Goal: Information Seeking & Learning: Learn about a topic

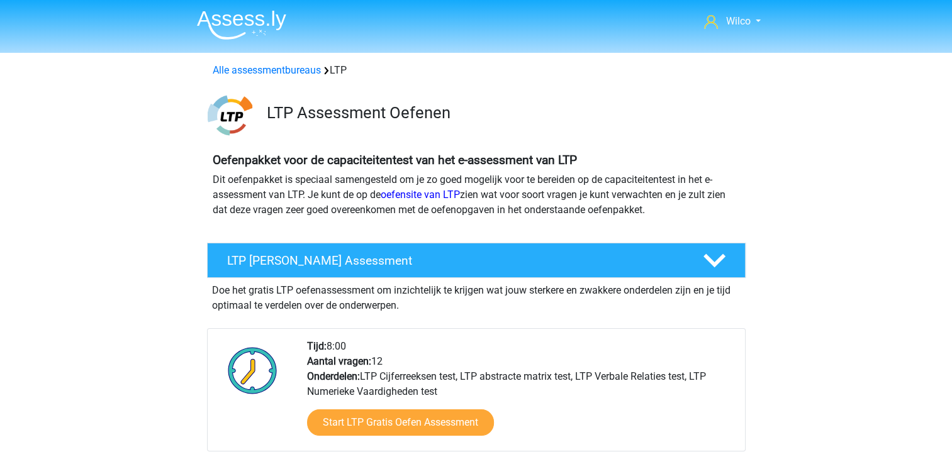
drag, startPoint x: 528, startPoint y: 104, endPoint x: 854, endPoint y: 78, distance: 327.5
click at [262, 23] on img at bounding box center [241, 25] width 89 height 30
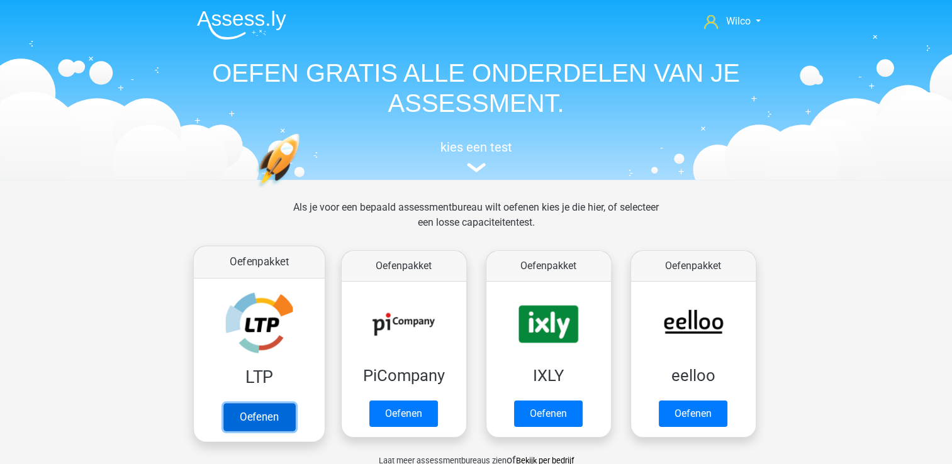
click at [266, 403] on link "Oefenen" at bounding box center [259, 417] width 72 height 28
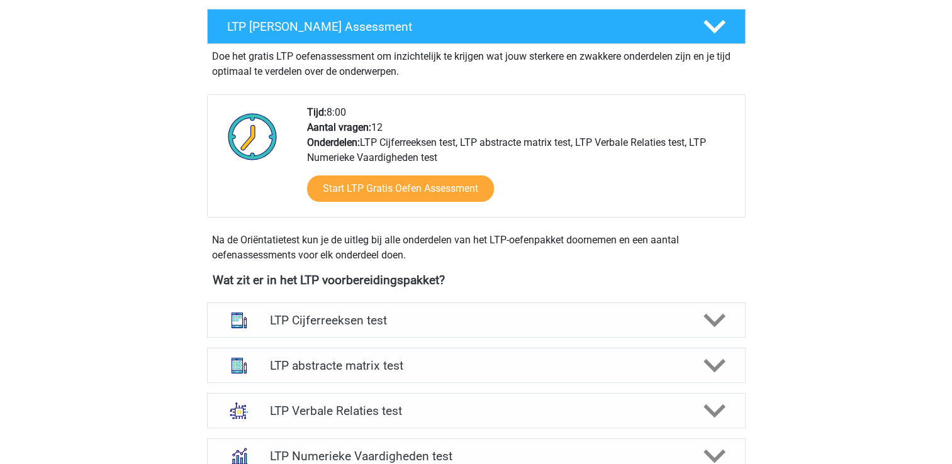
scroll to position [252, 0]
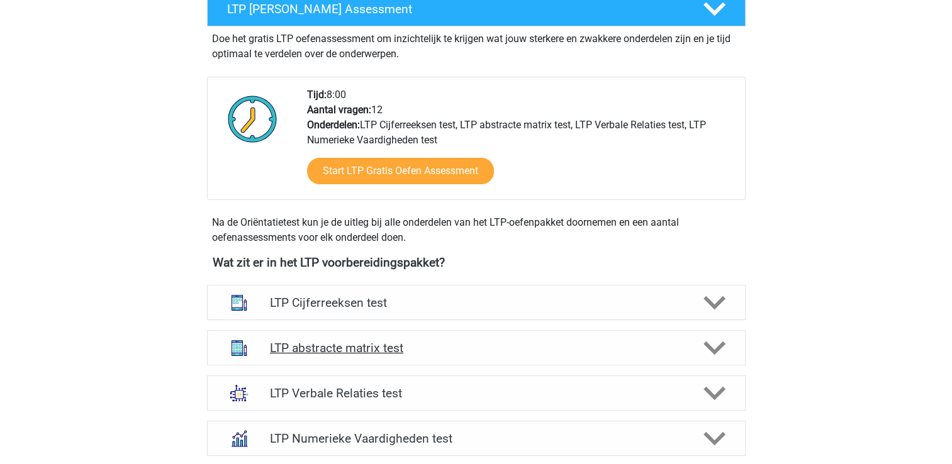
click at [709, 348] on polygon at bounding box center [714, 348] width 22 height 14
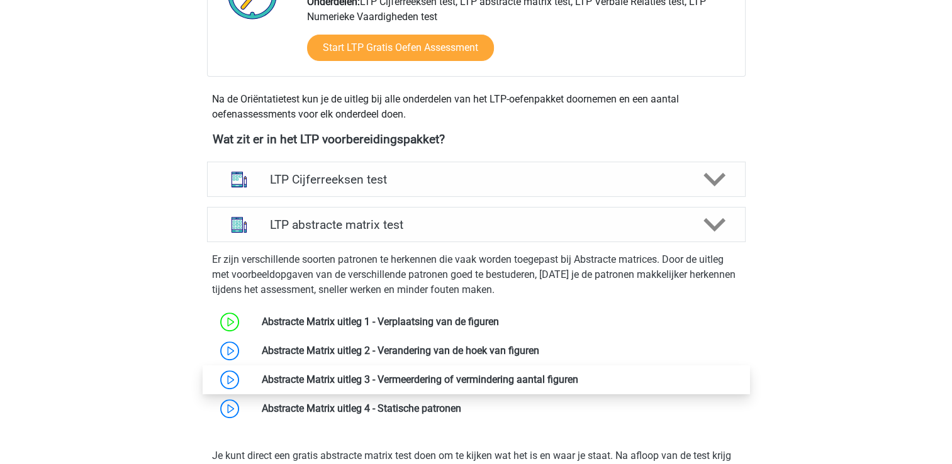
scroll to position [377, 0]
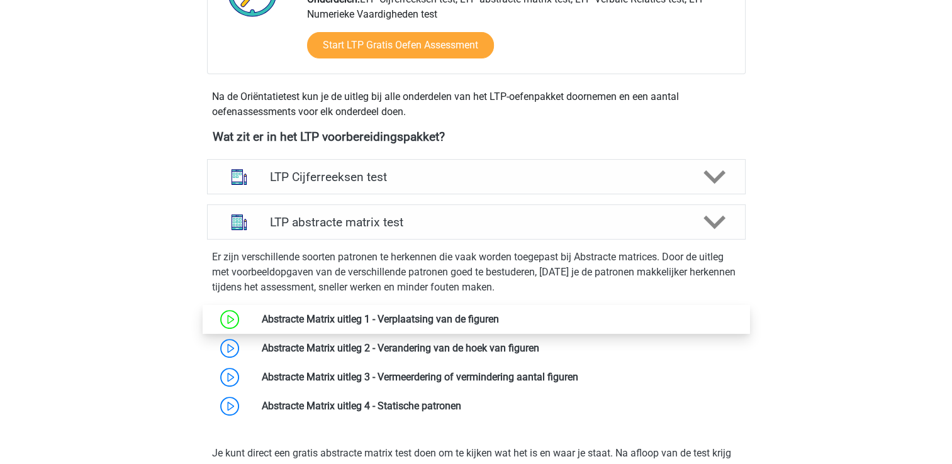
click at [499, 316] on link at bounding box center [499, 319] width 0 height 12
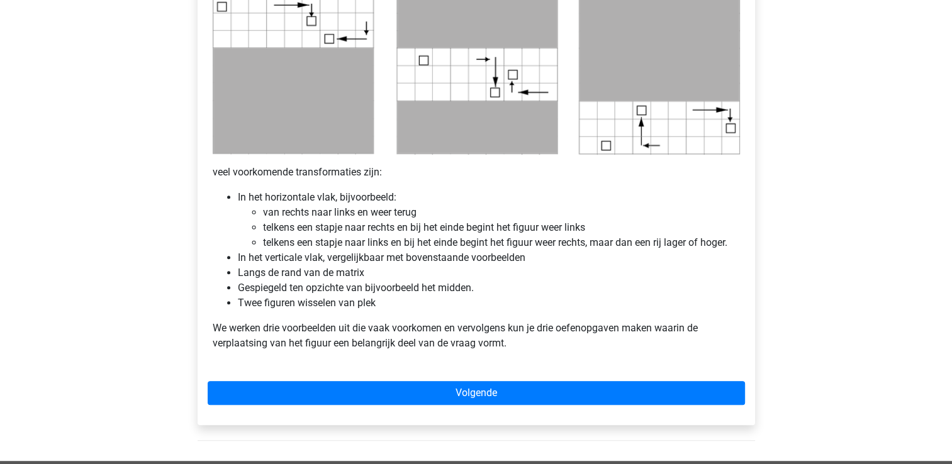
scroll to position [692, 0]
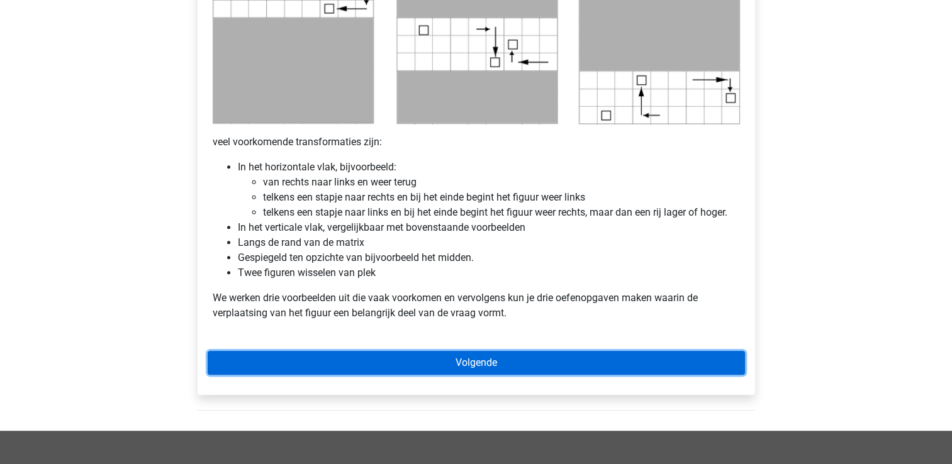
click at [377, 367] on link "Volgende" at bounding box center [476, 363] width 537 height 24
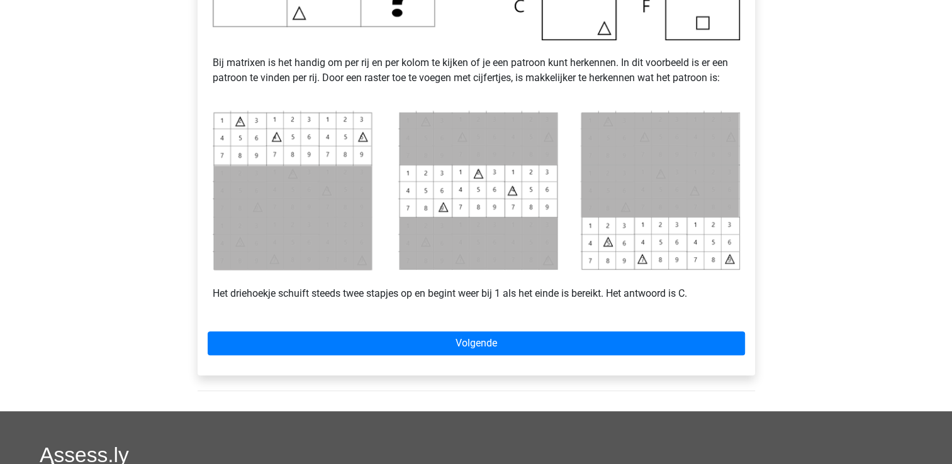
scroll to position [503, 0]
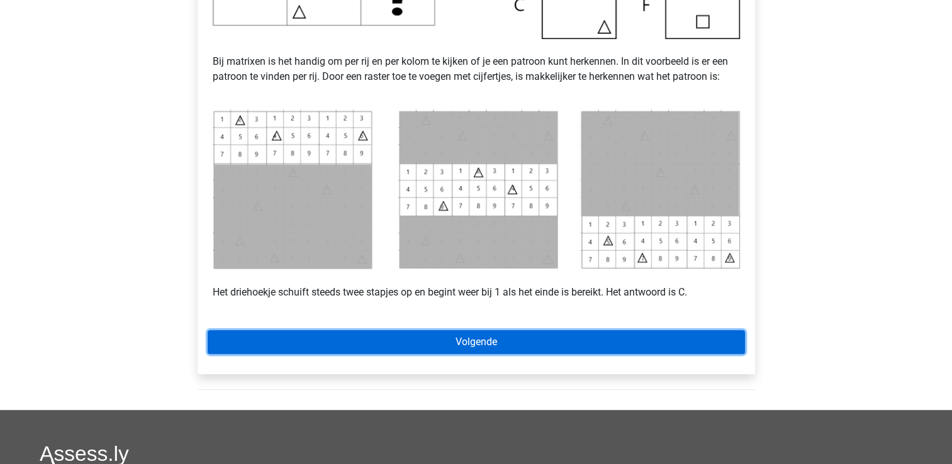
click at [439, 335] on link "Volgende" at bounding box center [476, 342] width 537 height 24
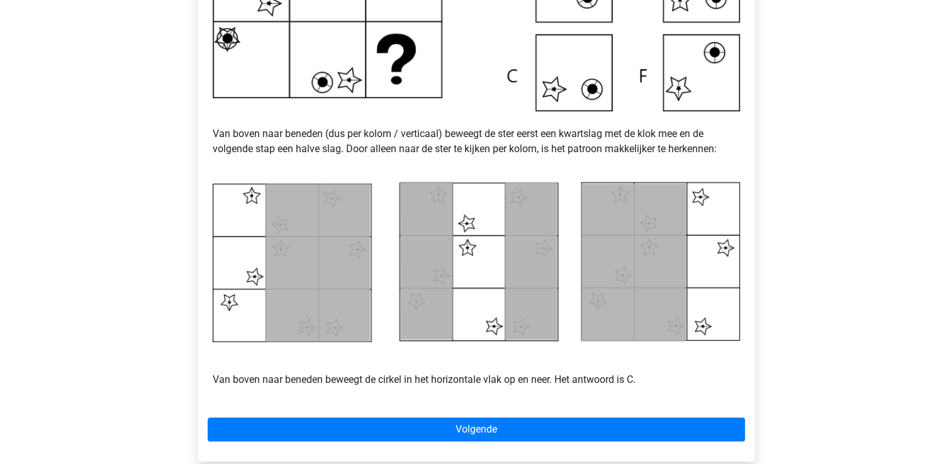
scroll to position [440, 0]
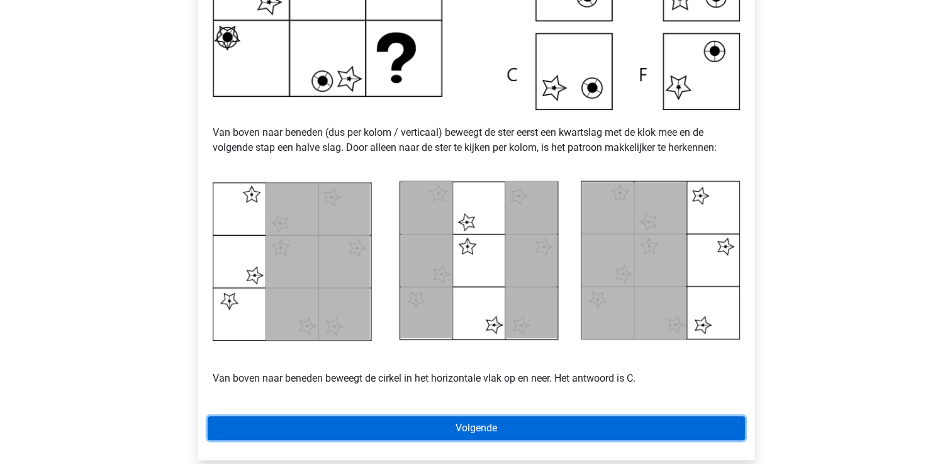
click at [438, 416] on link "Volgende" at bounding box center [476, 428] width 537 height 24
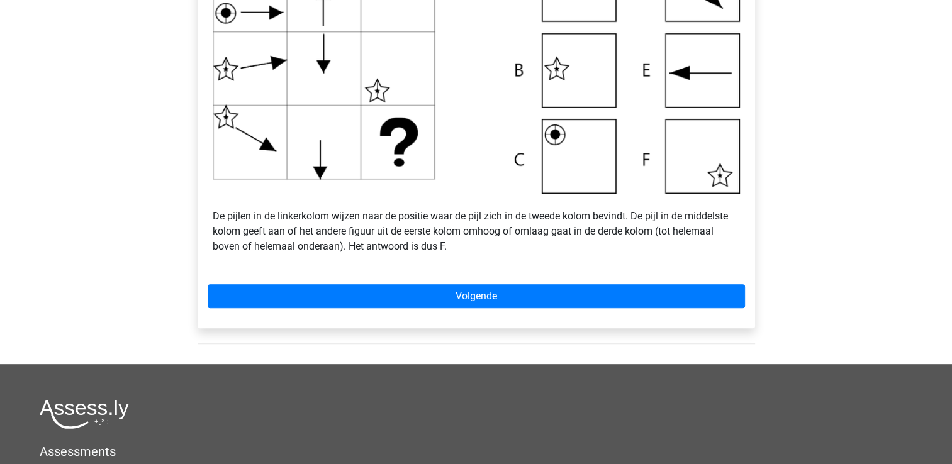
scroll to position [440, 0]
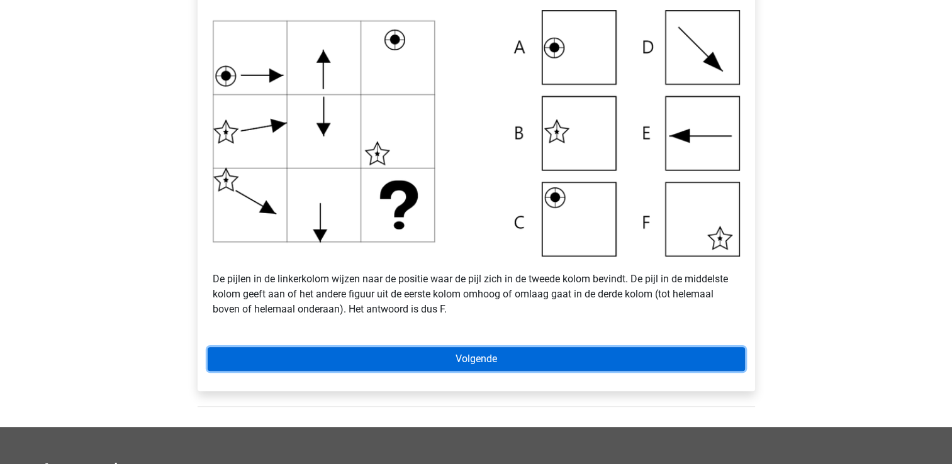
click at [413, 367] on link "Volgende" at bounding box center [476, 359] width 537 height 24
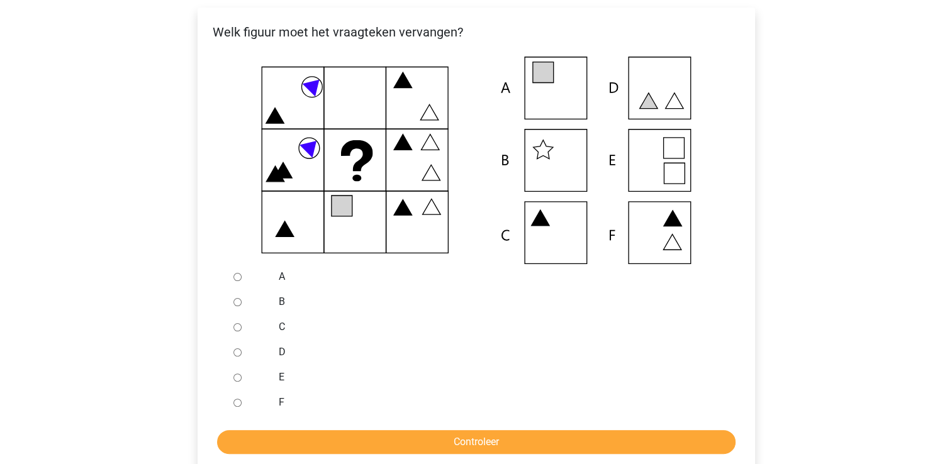
scroll to position [252, 0]
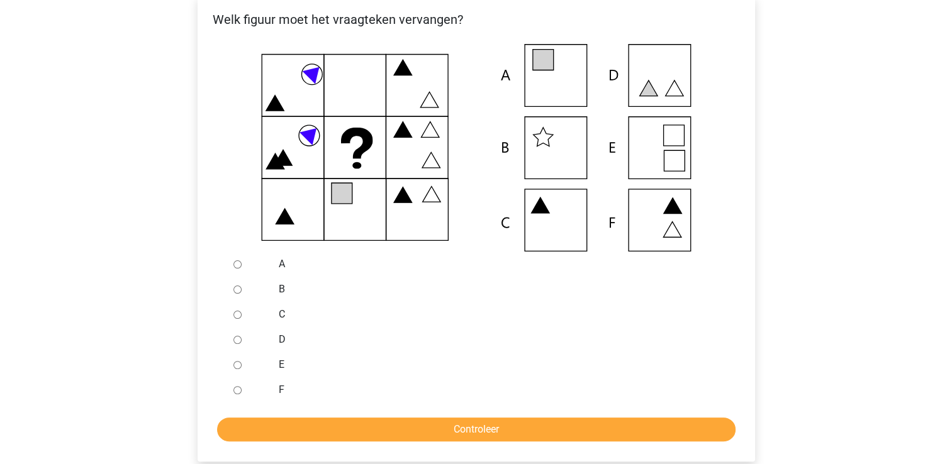
click at [240, 391] on input "F" at bounding box center [237, 390] width 8 height 8
radio input "true"
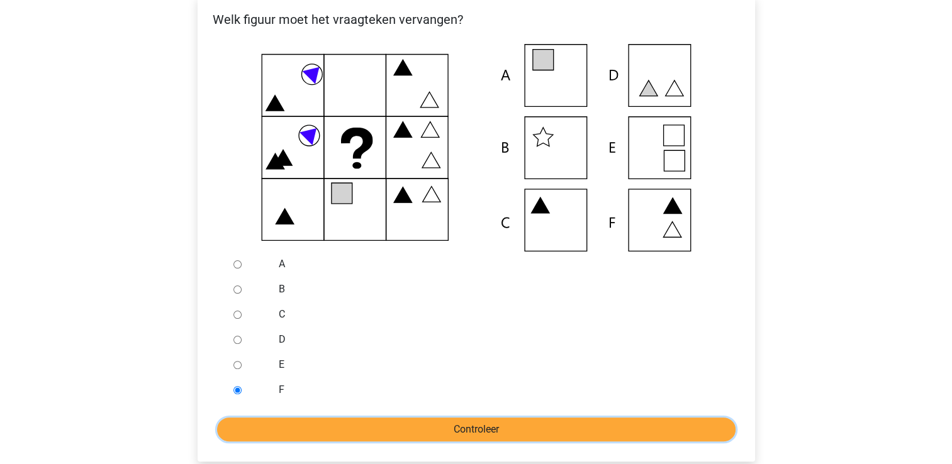
click at [312, 429] on input "Controleer" at bounding box center [476, 430] width 518 height 24
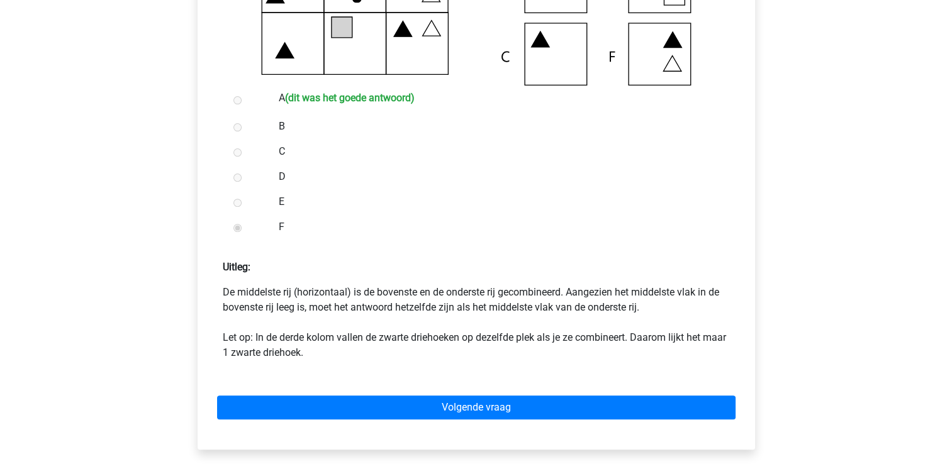
scroll to position [440, 0]
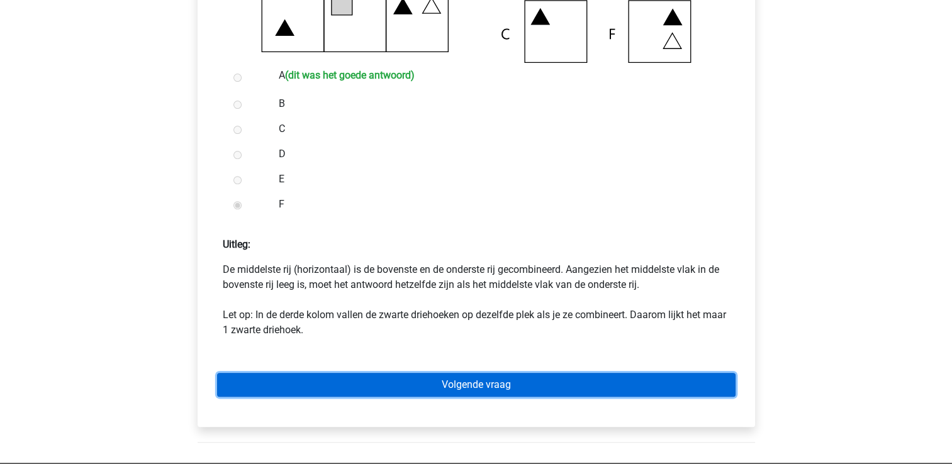
click at [461, 389] on link "Volgende vraag" at bounding box center [476, 385] width 518 height 24
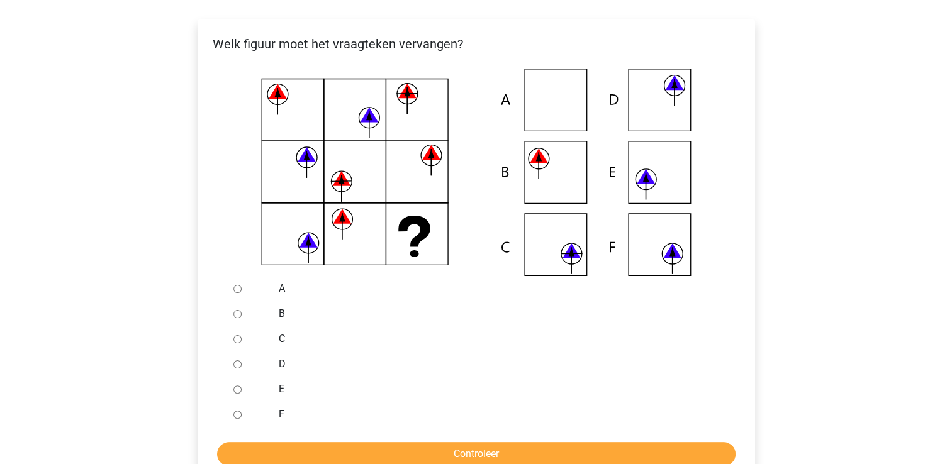
scroll to position [314, 0]
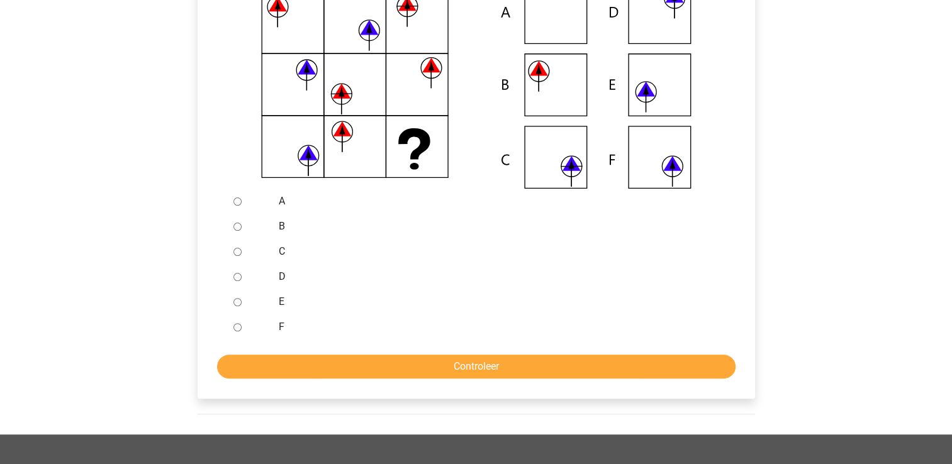
click at [277, 231] on div "B" at bounding box center [496, 226] width 454 height 25
click at [240, 228] on input "B" at bounding box center [237, 227] width 8 height 8
radio input "true"
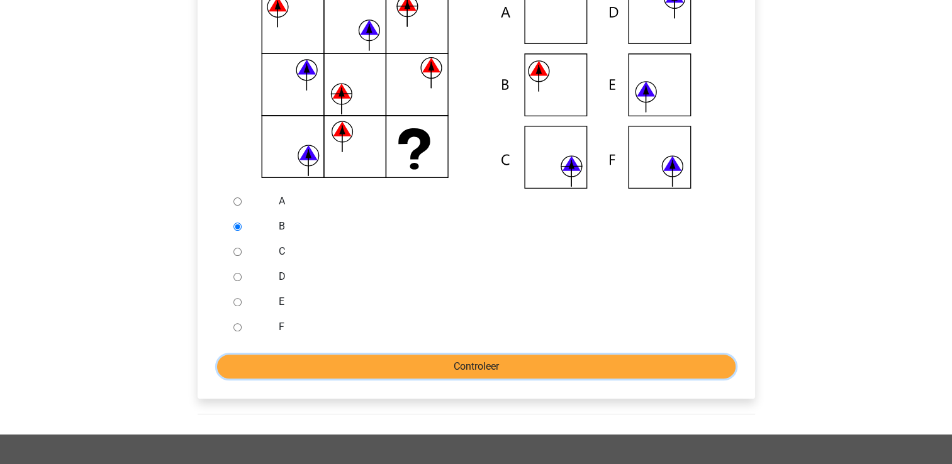
click at [441, 370] on input "Controleer" at bounding box center [476, 367] width 518 height 24
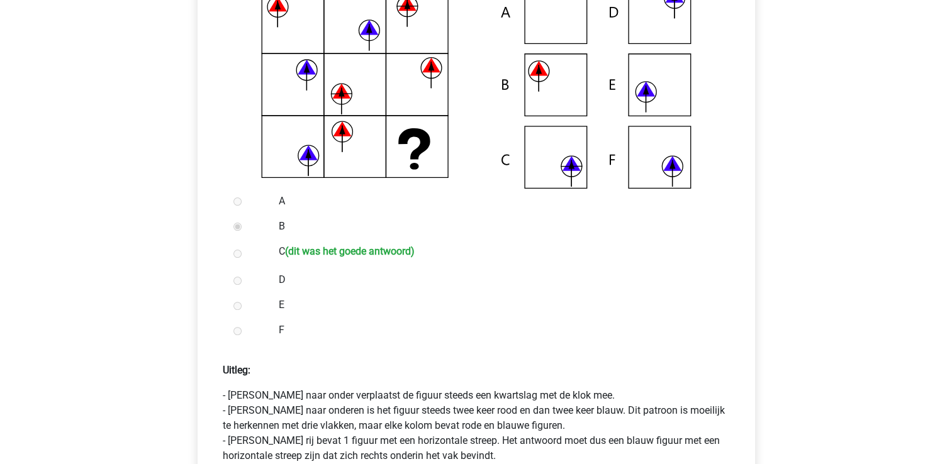
scroll to position [503, 0]
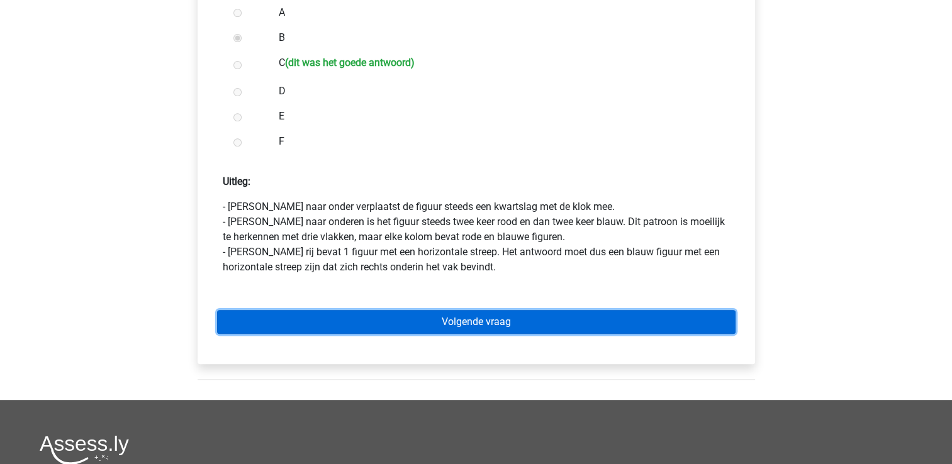
click at [345, 313] on link "Volgende vraag" at bounding box center [476, 322] width 518 height 24
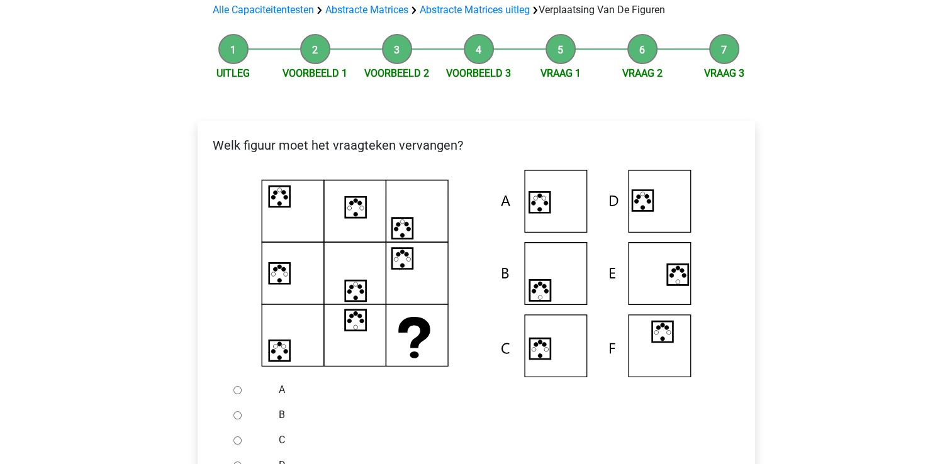
scroll to position [189, 0]
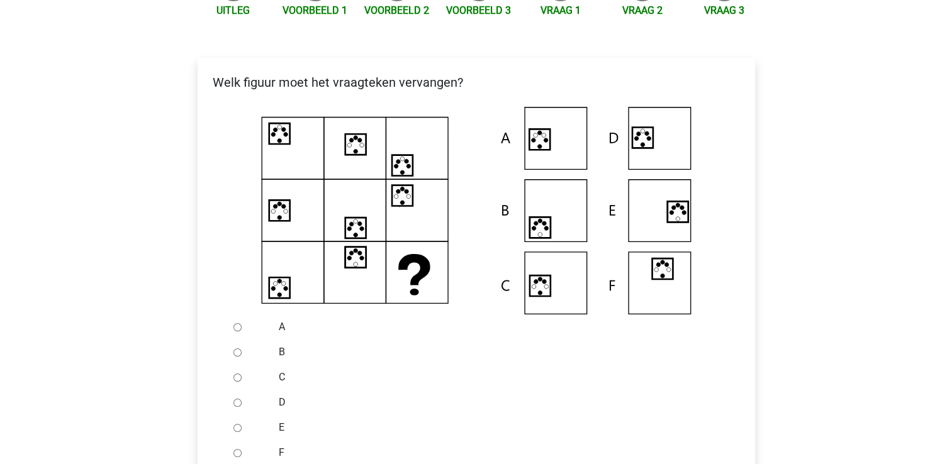
click at [236, 379] on input "C" at bounding box center [237, 378] width 8 height 8
radio input "true"
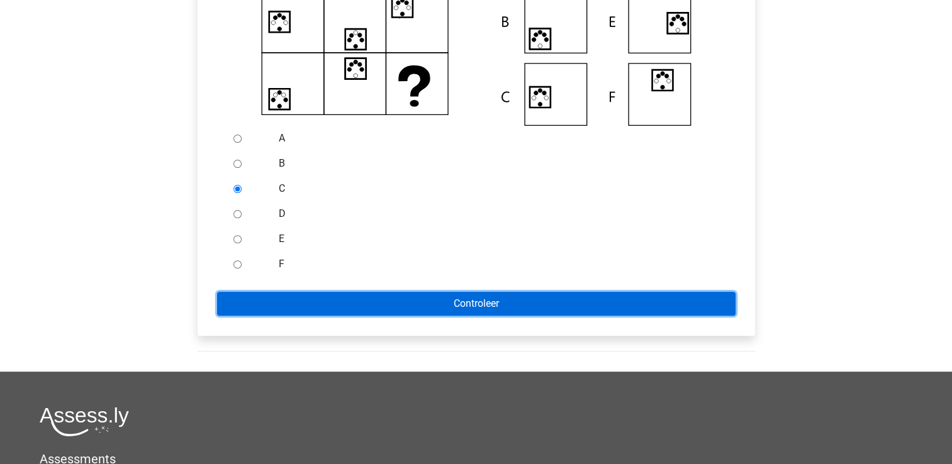
click at [342, 308] on input "Controleer" at bounding box center [476, 304] width 518 height 24
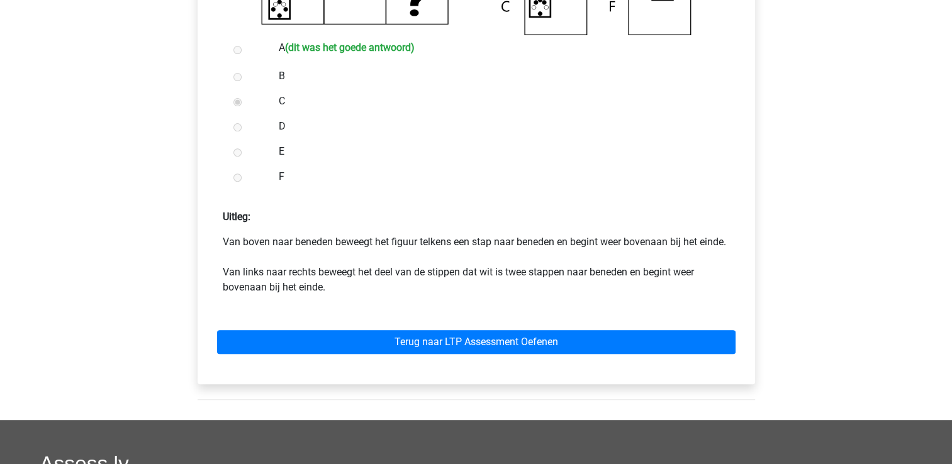
scroll to position [566, 0]
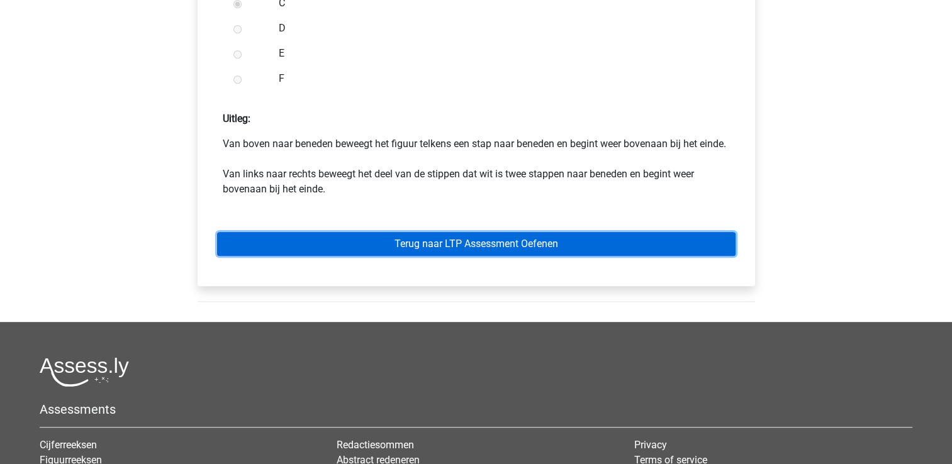
click at [507, 256] on link "Terug naar LTP Assessment Oefenen" at bounding box center [476, 244] width 518 height 24
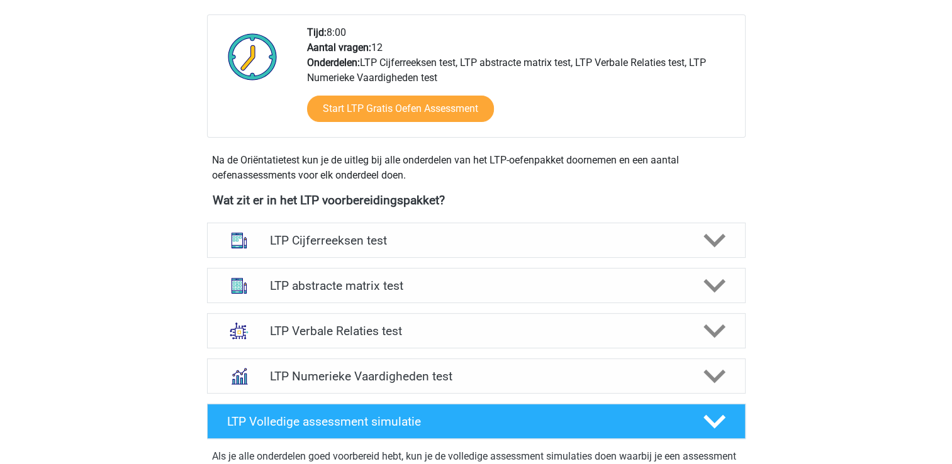
scroll to position [314, 0]
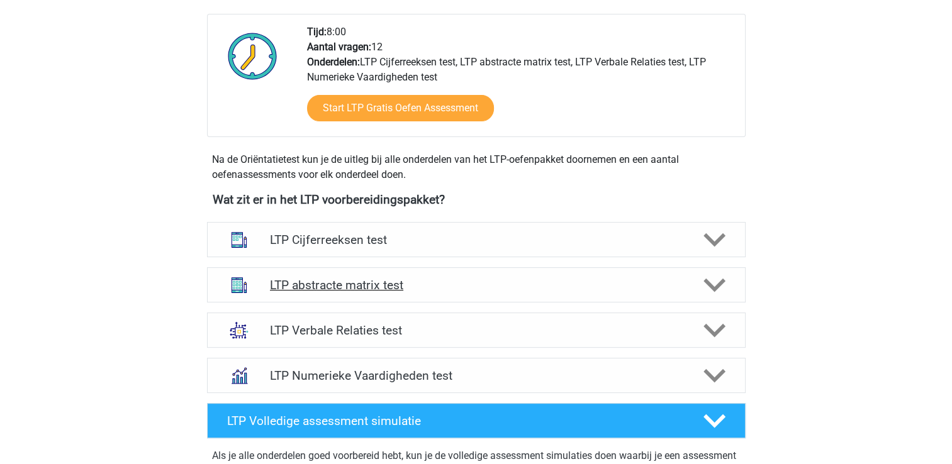
click at [707, 284] on polygon at bounding box center [714, 286] width 22 height 14
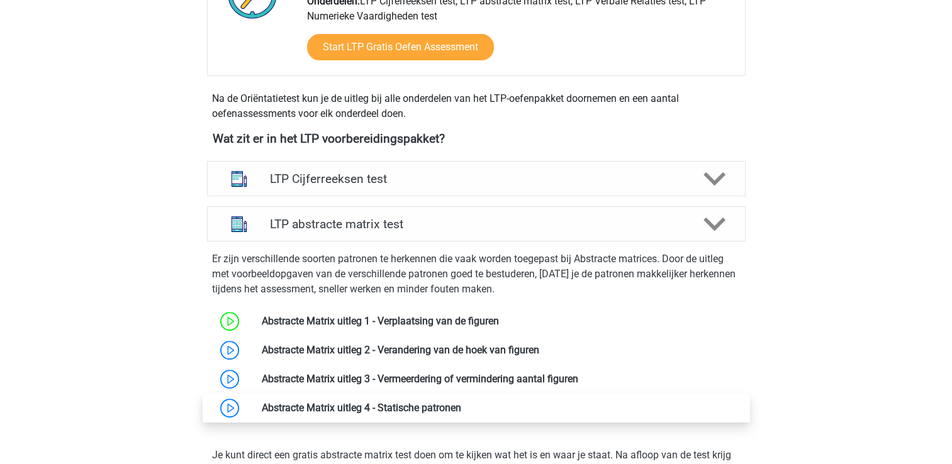
scroll to position [440, 0]
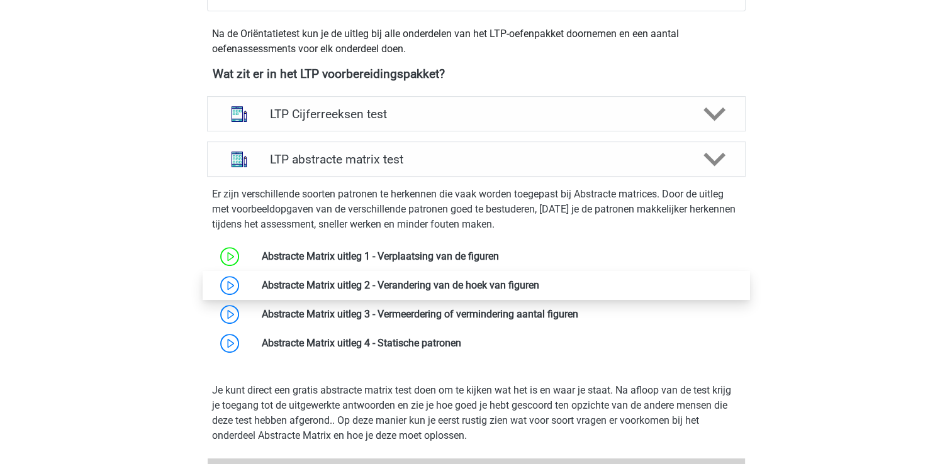
click at [539, 290] on link at bounding box center [539, 285] width 0 height 12
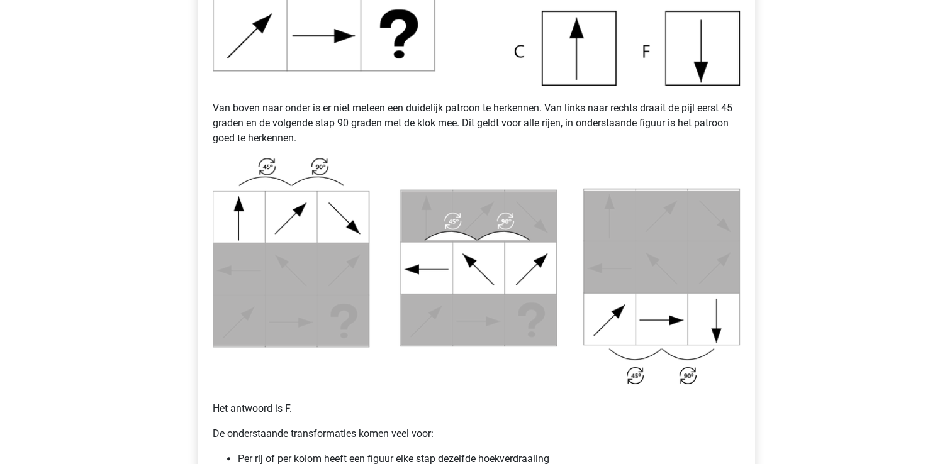
scroll to position [566, 0]
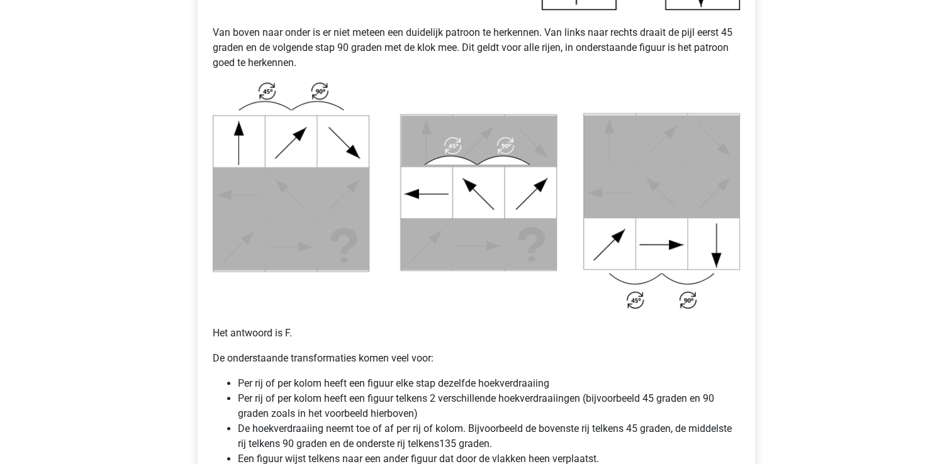
drag, startPoint x: 323, startPoint y: 496, endPoint x: 792, endPoint y: 343, distance: 494.0
click at [835, 267] on div "Wilco [EMAIL_ADDRESS][DOMAIN_NAME] Nederlands English" at bounding box center [476, 219] width 952 height 1570
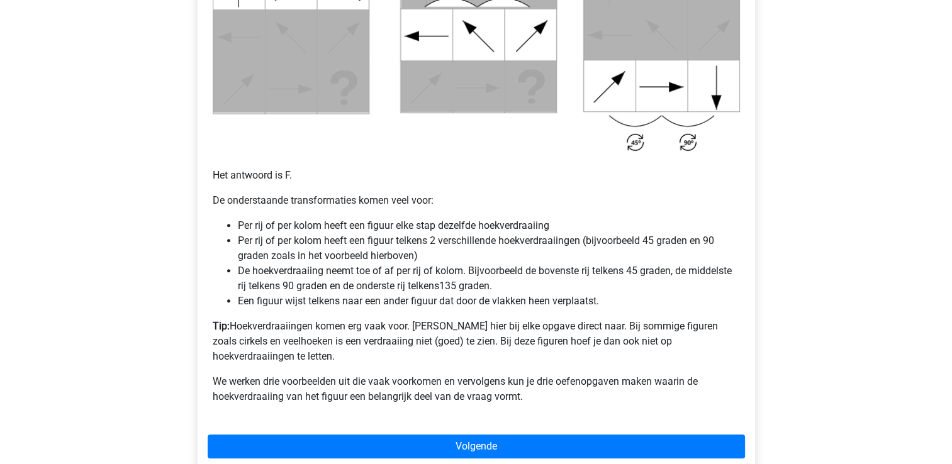
scroll to position [755, 0]
